Goal: Task Accomplishment & Management: Use online tool/utility

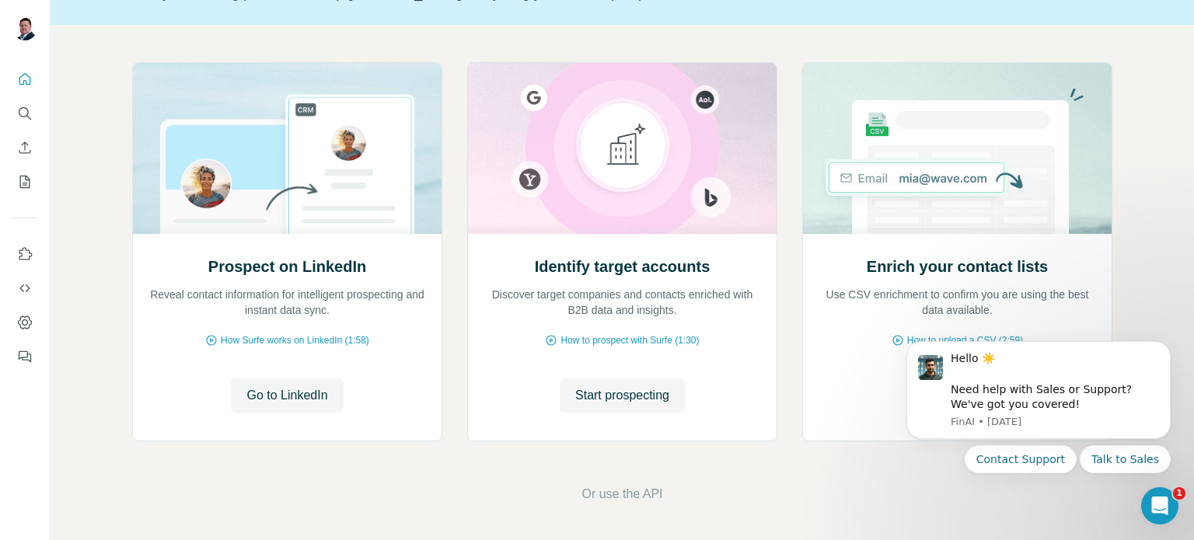
scroll to position [131, 0]
click at [908, 283] on div "Enrich your contact lists U se C SV enr ichment to co nfirm y ou a re u sing t …" at bounding box center [958, 287] width 278 height 62
click at [295, 337] on span "How Surfe works on LinkedIn (1:58)" at bounding box center [295, 341] width 148 height 14
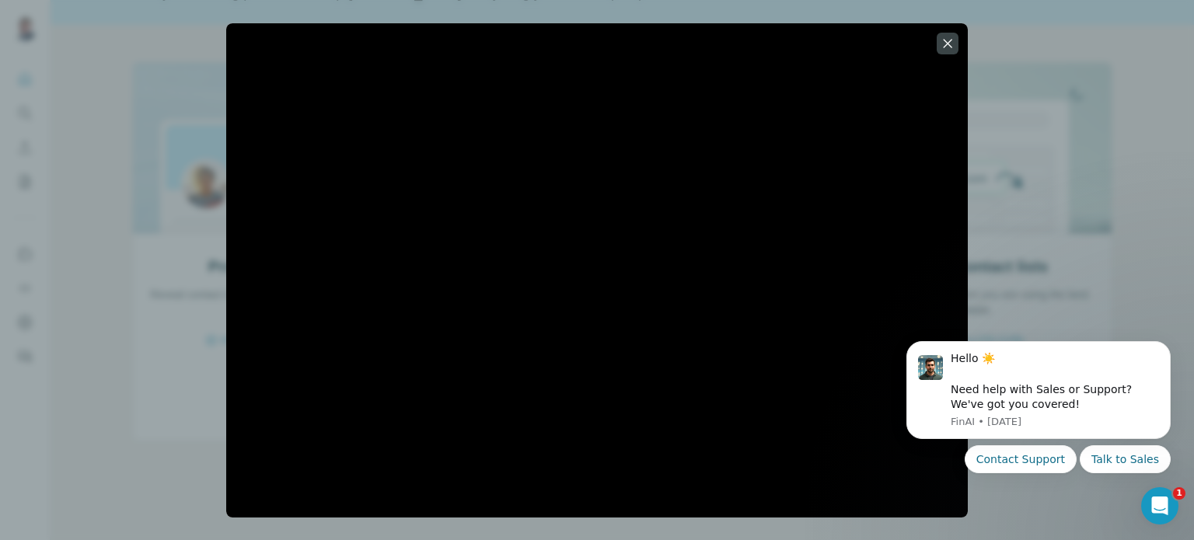
click at [1065, 142] on div at bounding box center [597, 270] width 1194 height 540
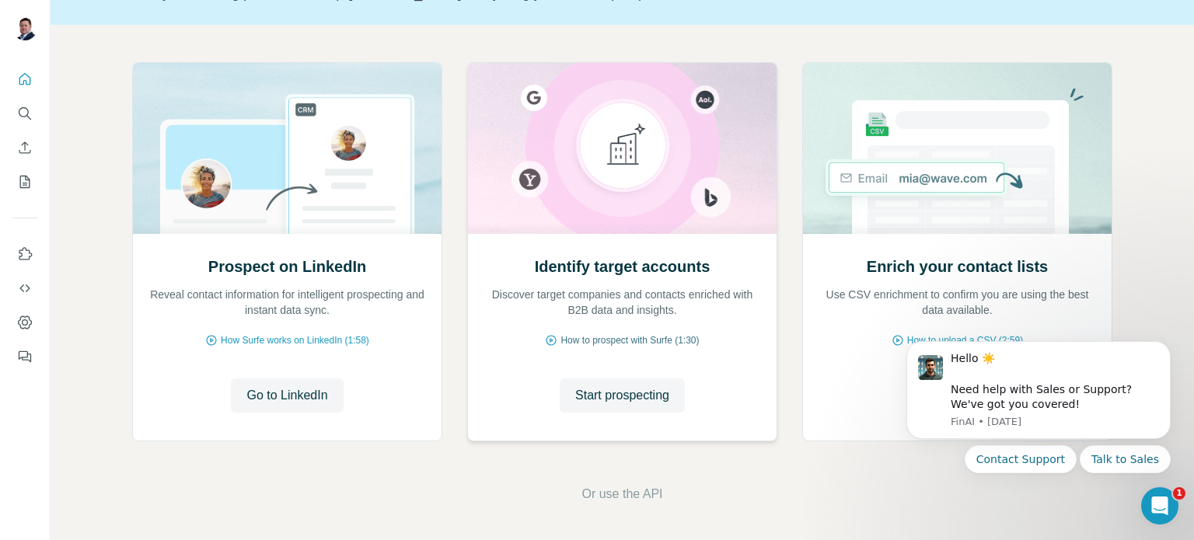
click at [580, 339] on span "How to prospect with Surfe (1:30)" at bounding box center [630, 341] width 138 height 14
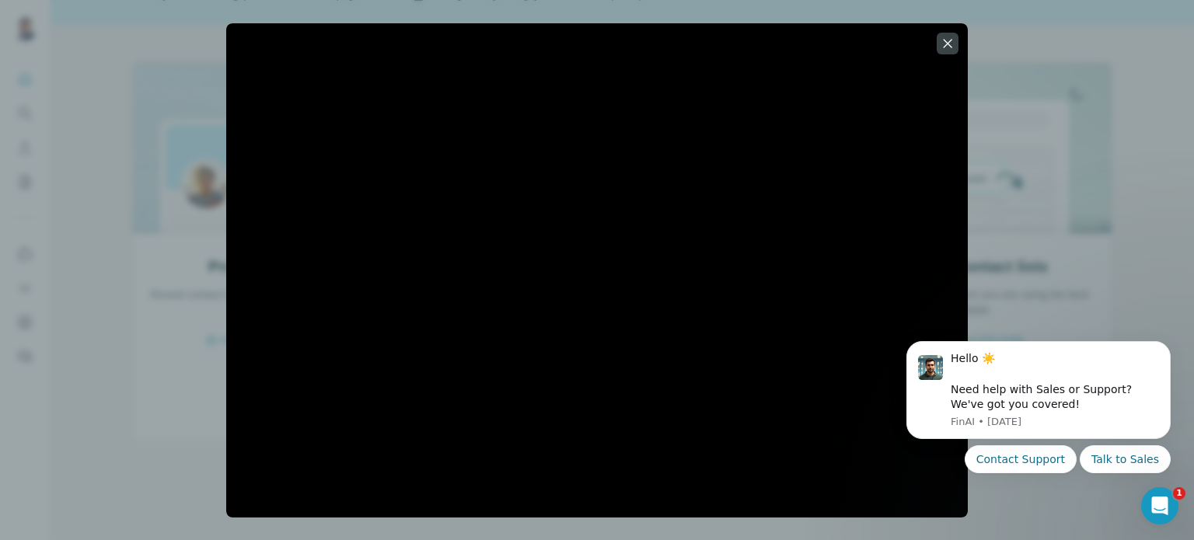
click at [1049, 183] on div at bounding box center [597, 270] width 1194 height 540
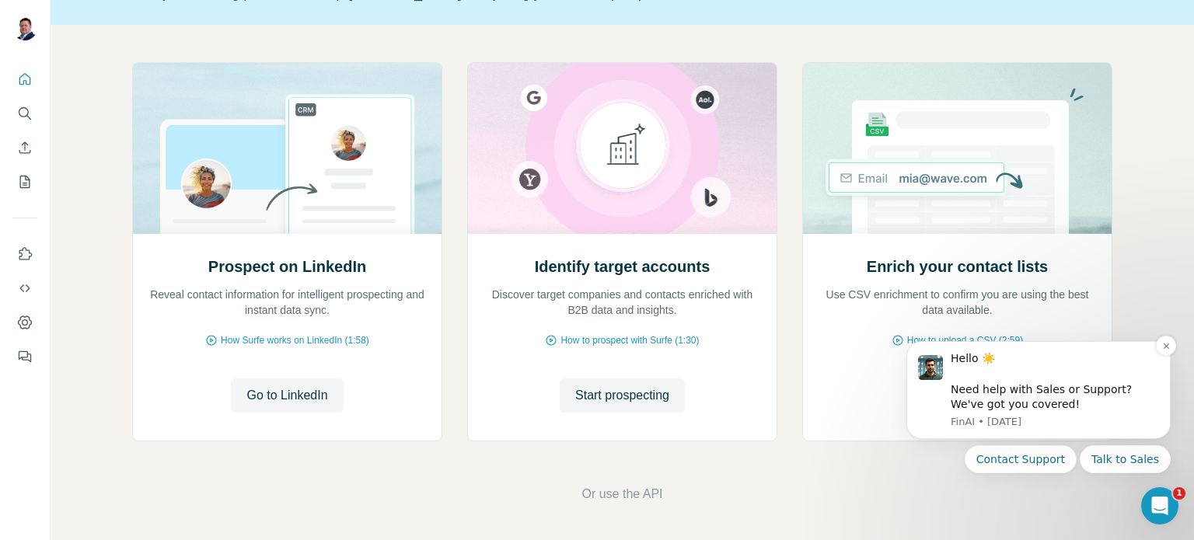
click at [1163, 356] on div "Hello ☀️ ​ Need help with Sales or Support? We've got you covered! [GEOGRAPHIC_…" at bounding box center [1039, 390] width 264 height 98
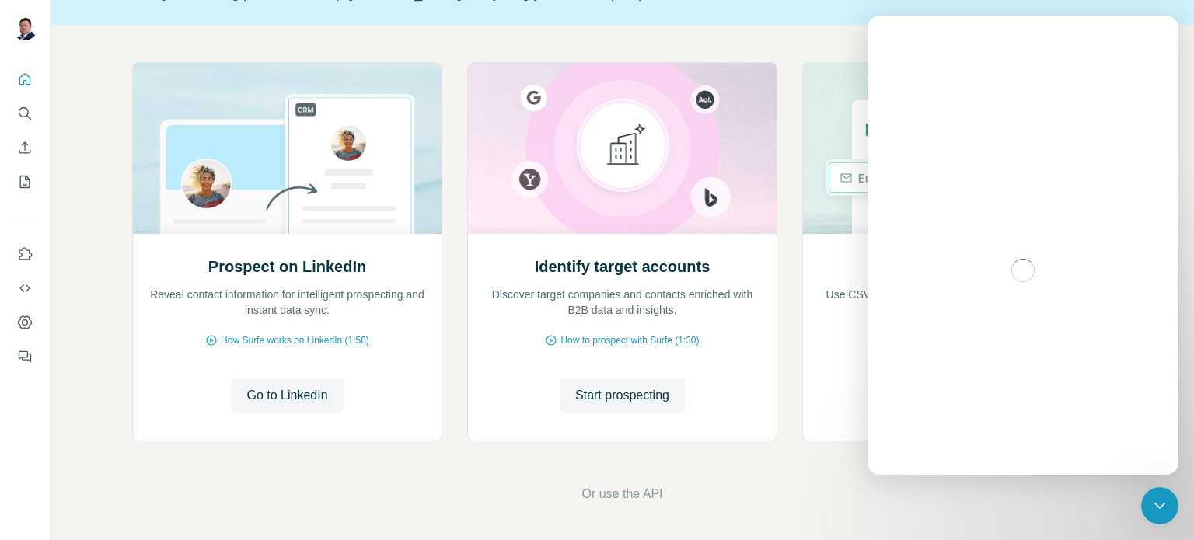
scroll to position [0, 0]
click at [845, 441] on div "Enrich your contact lists U se C SV enr ichment to co nfirm y ou a re u sing t …" at bounding box center [957, 251] width 310 height 379
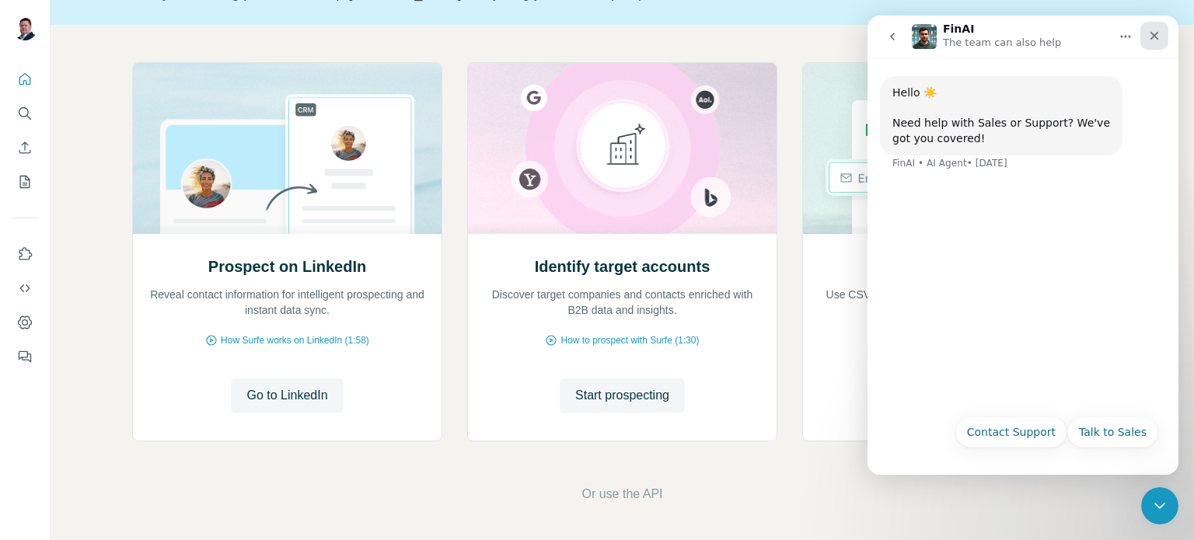
click at [1164, 27] on div "Close" at bounding box center [1155, 36] width 28 height 28
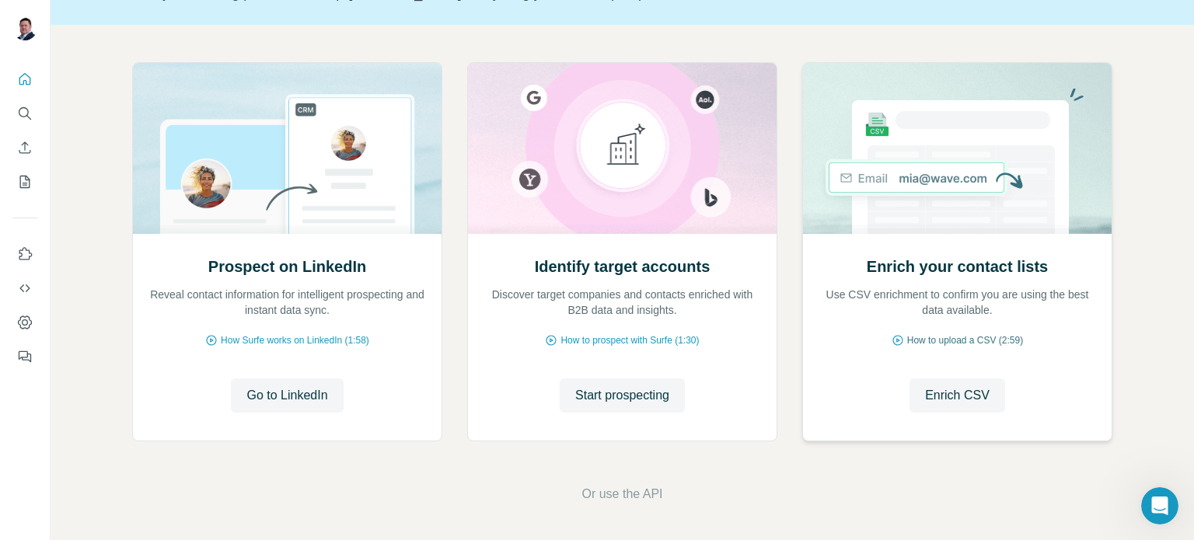
click at [961, 337] on span "How to upload a CSV (2:59)" at bounding box center [965, 341] width 116 height 14
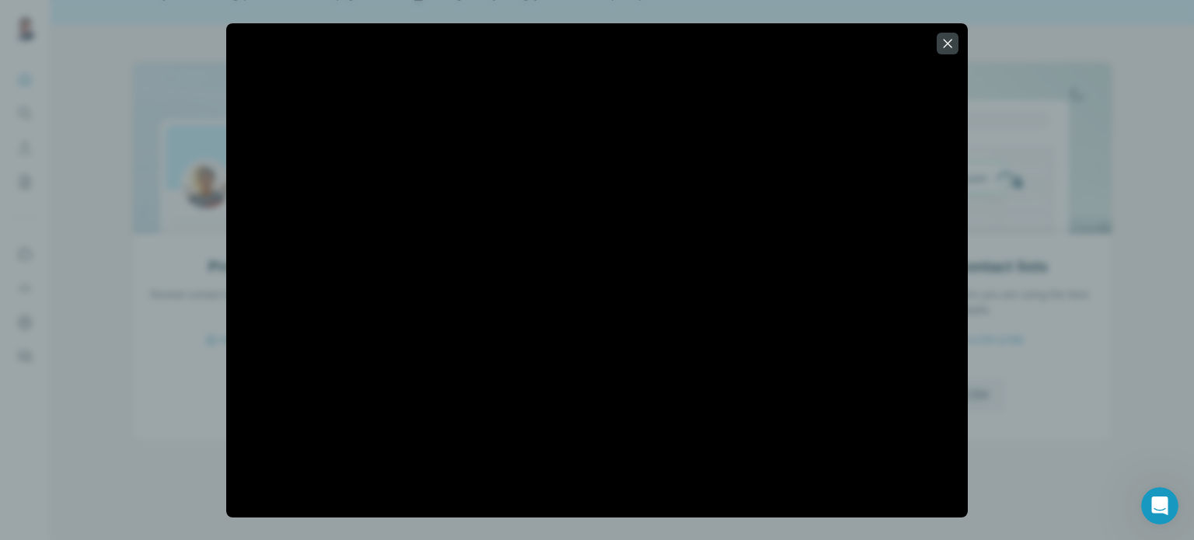
click at [1020, 127] on div at bounding box center [597, 270] width 1194 height 540
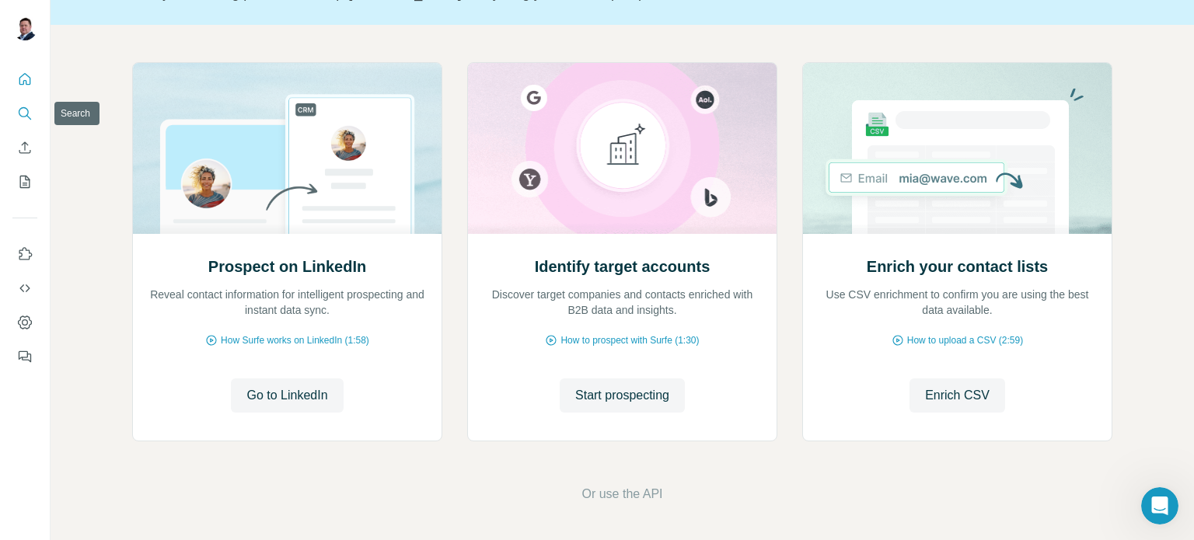
click at [30, 111] on icon "Search" at bounding box center [25, 114] width 16 height 16
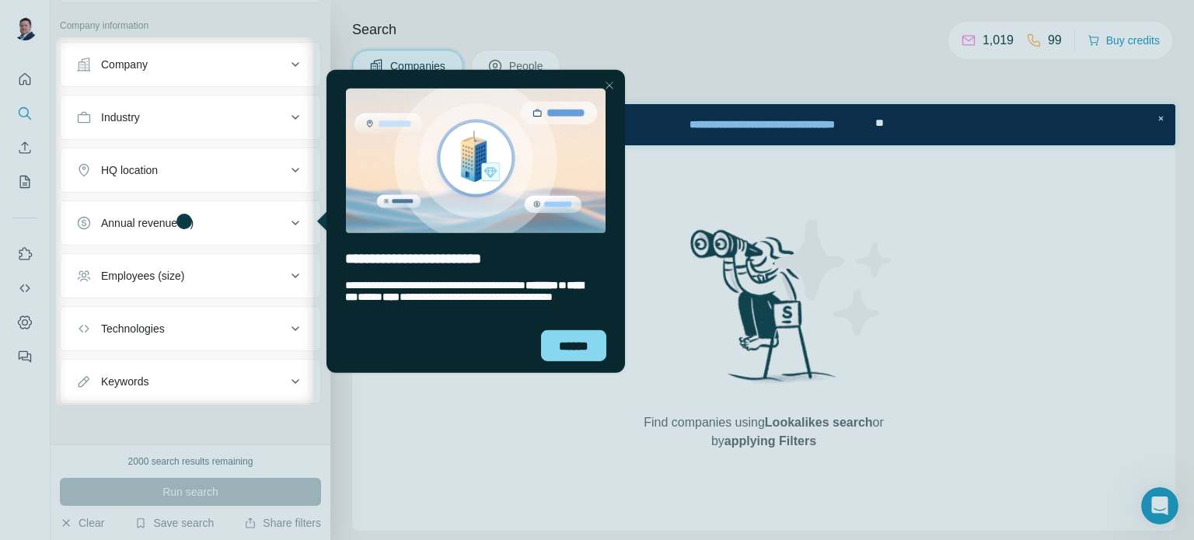
click at [561, 361] on div "******" at bounding box center [475, 352] width 299 height 44
click at [576, 339] on div "******" at bounding box center [572, 346] width 65 height 32
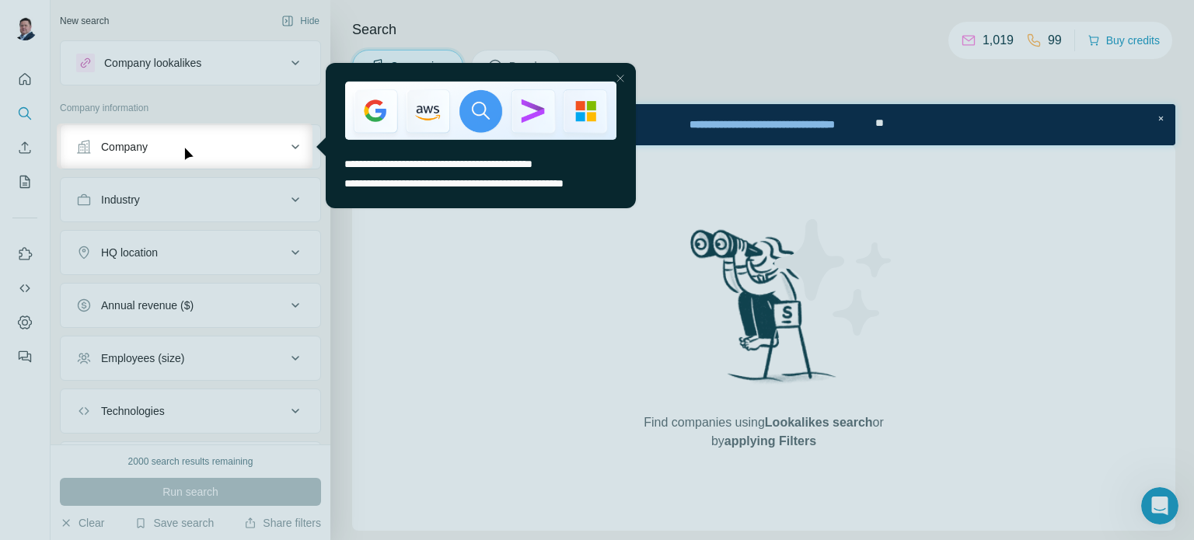
click at [236, 176] on div at bounding box center [597, 355] width 1194 height 372
click at [154, 239] on div at bounding box center [597, 355] width 1194 height 372
click at [406, 229] on html "**********" at bounding box center [475, 145] width 327 height 173
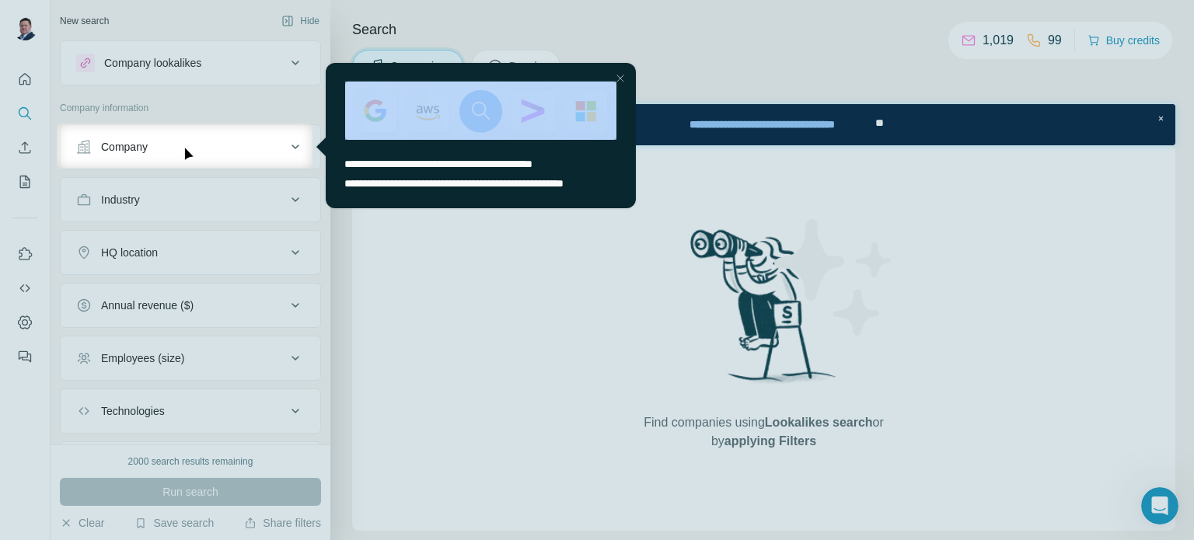
drag, startPoint x: 406, startPoint y: 229, endPoint x: 476, endPoint y: 67, distance: 176.9
click at [476, 67] on html "**********" at bounding box center [475, 145] width 327 height 173
click at [622, 81] on div "Close Step" at bounding box center [619, 77] width 19 height 19
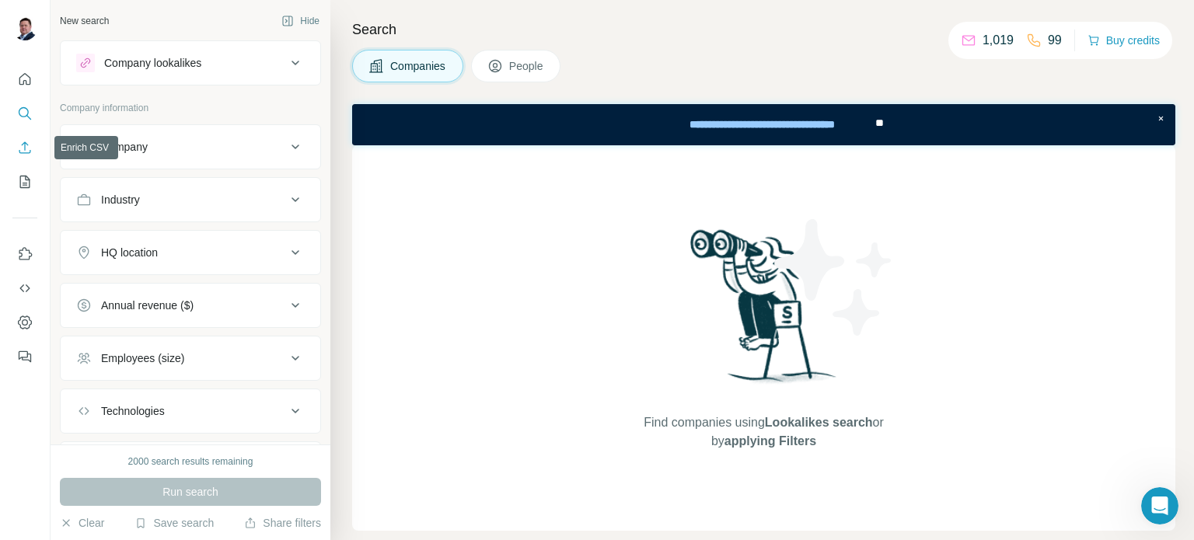
click at [19, 147] on icon "Enrich CSV" at bounding box center [25, 148] width 16 height 16
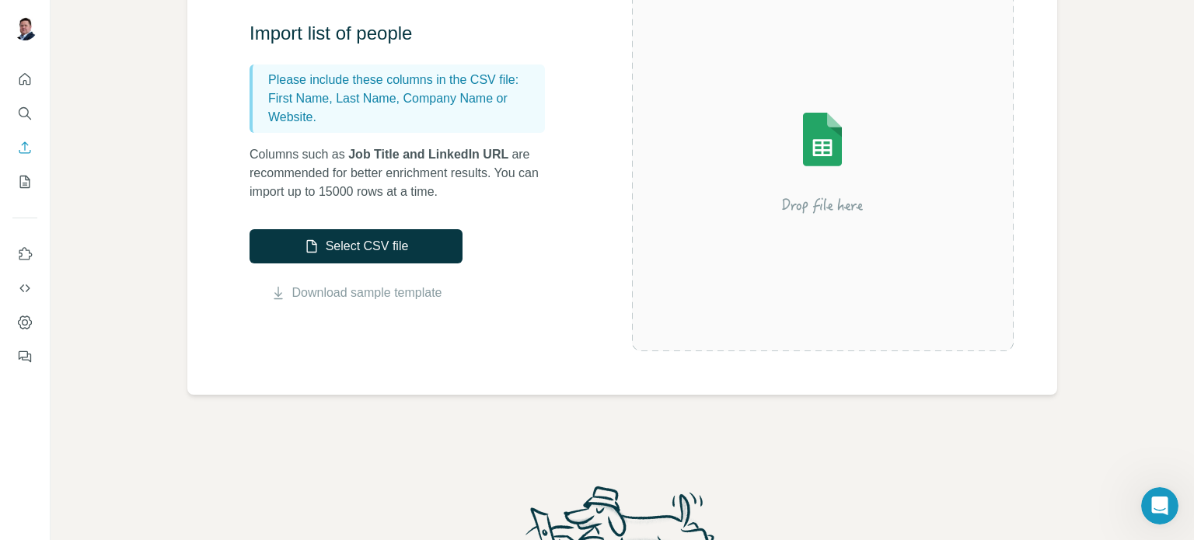
scroll to position [242, 0]
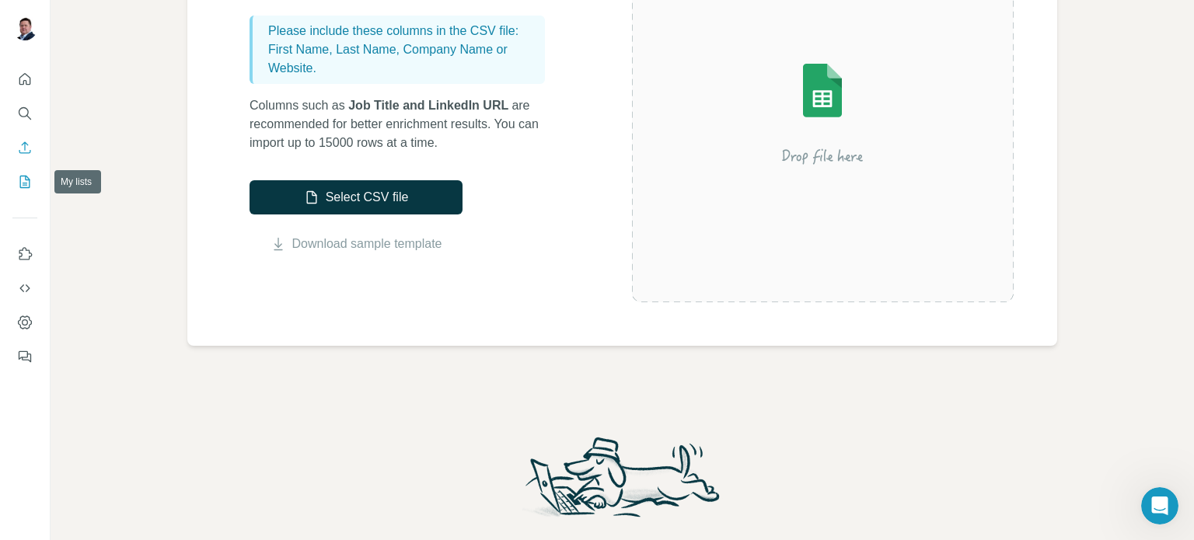
click at [37, 187] on button "My lists" at bounding box center [24, 182] width 25 height 28
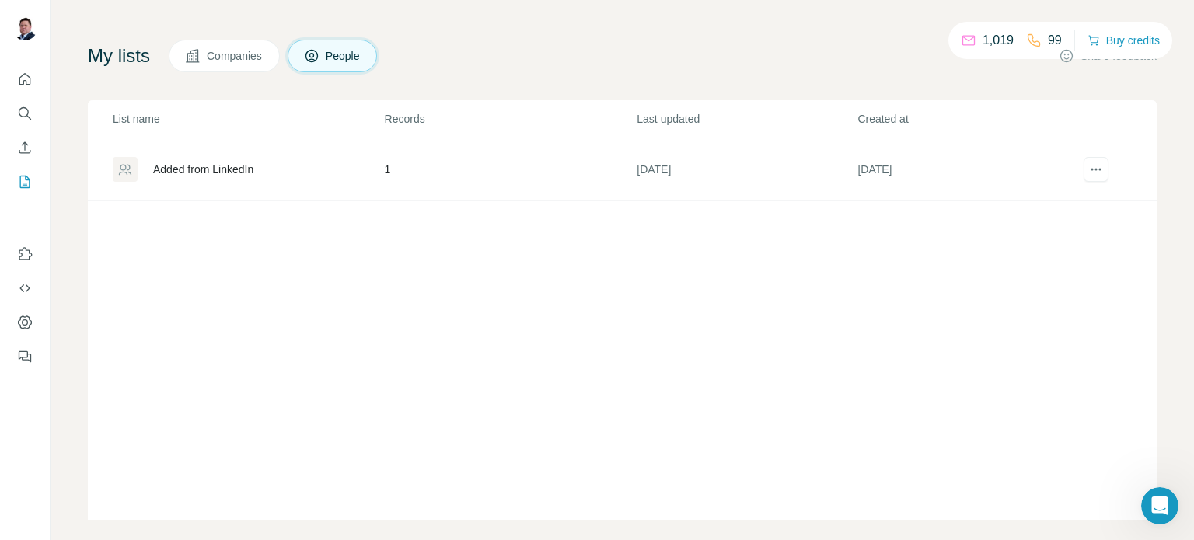
scroll to position [90, 0]
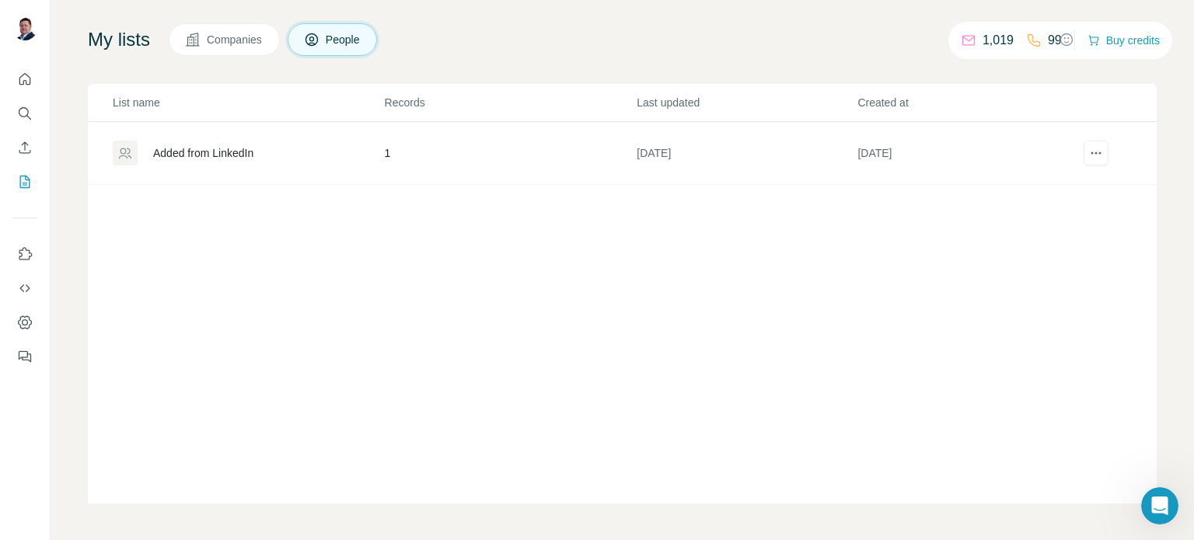
click at [211, 133] on td "Added from LinkedIn" at bounding box center [236, 153] width 296 height 63
